Goal: Task Accomplishment & Management: Manage account settings

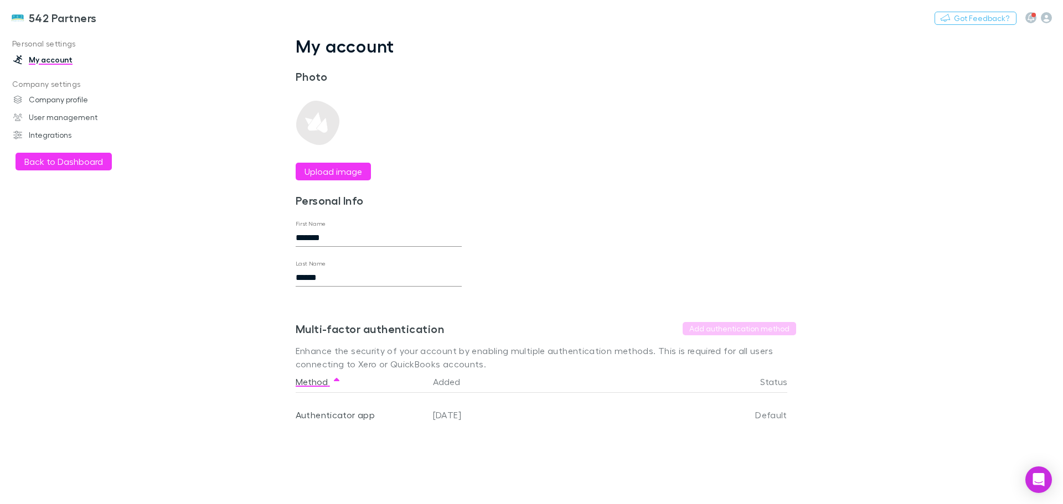
click at [45, 162] on button "Back to Dashboard" at bounding box center [63, 162] width 96 height 18
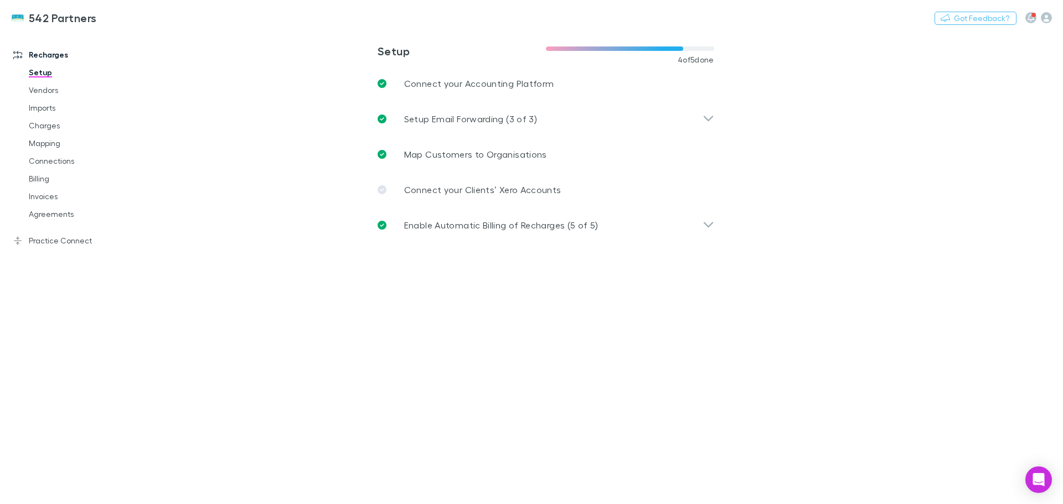
click at [40, 214] on link "Agreements" at bounding box center [84, 214] width 132 height 18
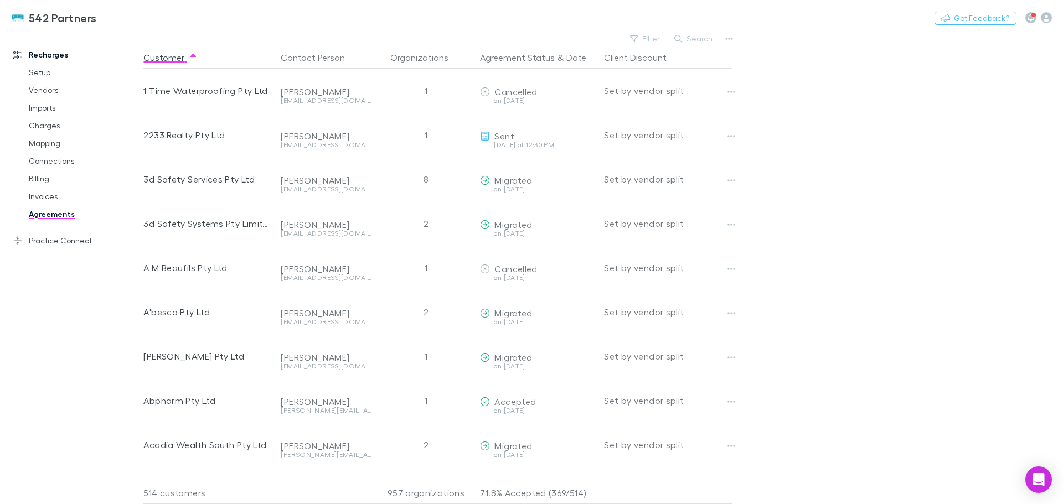
click at [1046, 17] on icon "button" at bounding box center [1046, 17] width 11 height 11
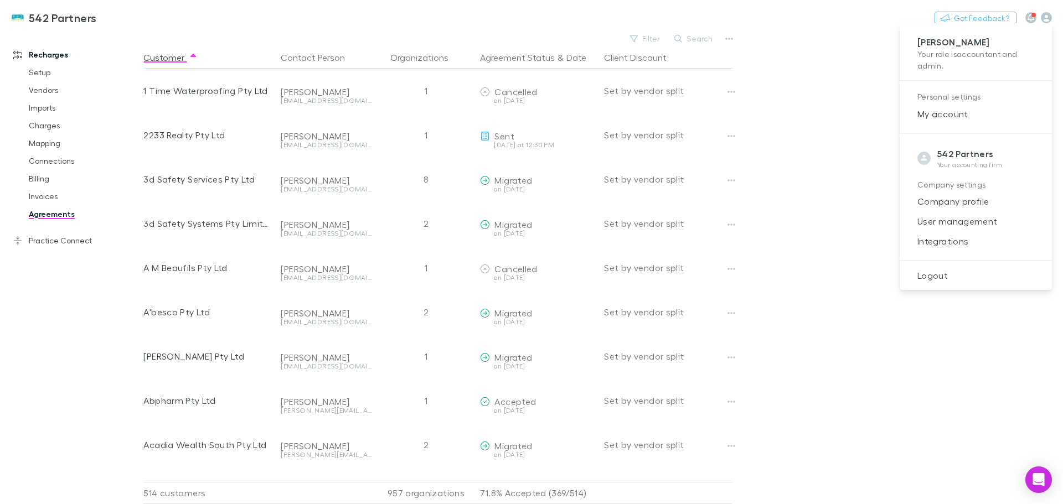
drag, startPoint x: 944, startPoint y: 241, endPoint x: 979, endPoint y: 253, distance: 36.4
click at [944, 241] on span "Integrations" at bounding box center [975, 241] width 134 height 13
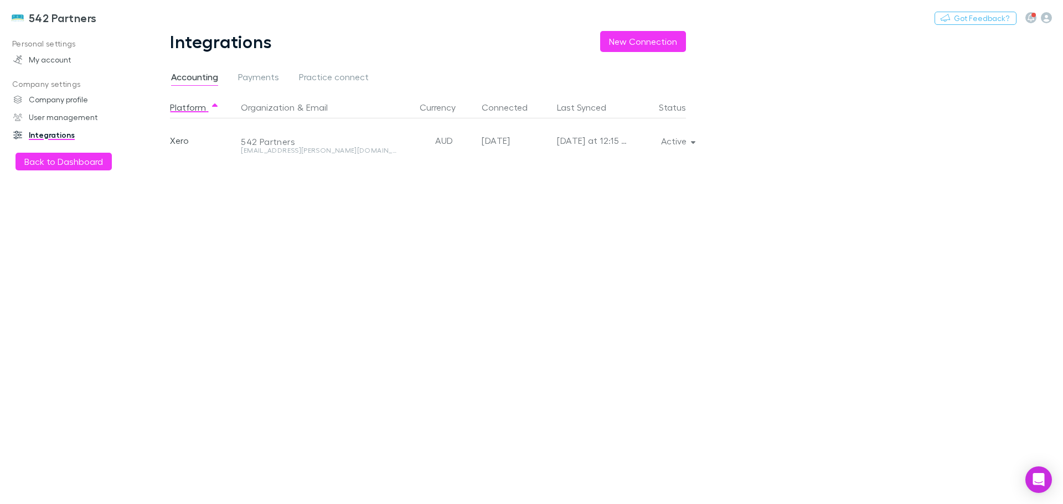
click at [693, 143] on icon "button" at bounding box center [693, 142] width 5 height 3
click at [88, 157] on div at bounding box center [531, 252] width 1063 height 504
click at [86, 161] on button "Back to Dashboard" at bounding box center [63, 162] width 96 height 18
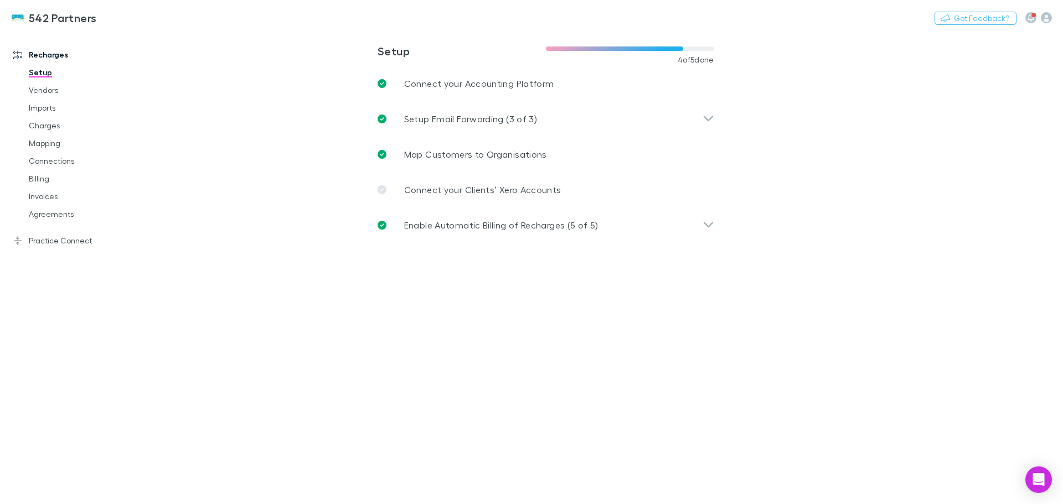
click at [45, 141] on link "Mapping" at bounding box center [84, 143] width 132 height 18
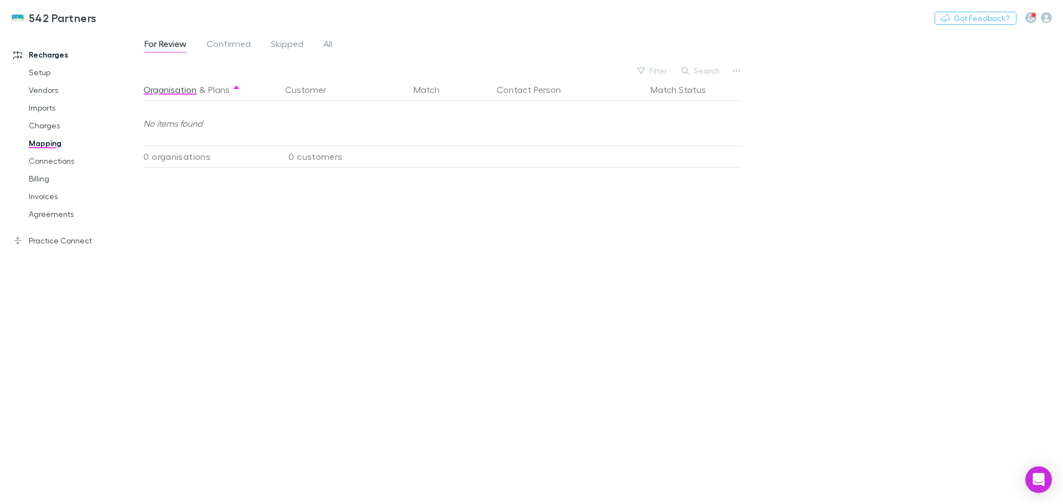
click at [79, 240] on link "Practice Connect" at bounding box center [75, 241] width 147 height 18
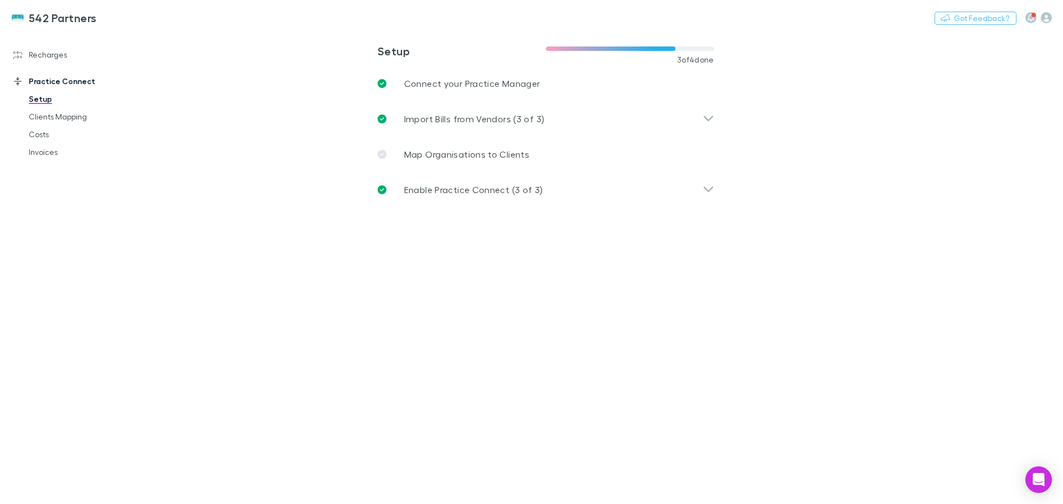
click at [37, 116] on link "Clients Mapping" at bounding box center [84, 117] width 132 height 18
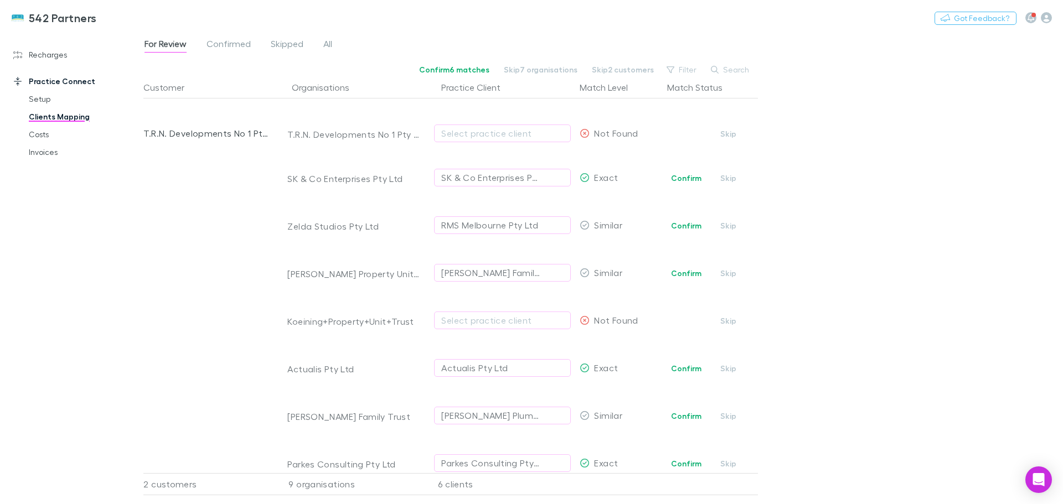
scroll to position [56, 0]
